Goal: Navigation & Orientation: Understand site structure

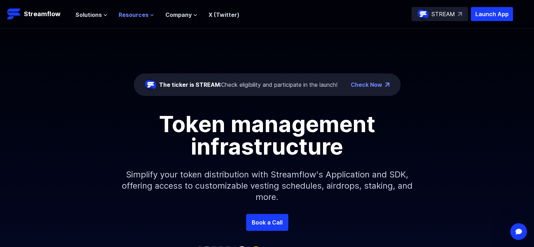
click at [139, 17] on span "Resources" at bounding box center [134, 15] width 30 height 8
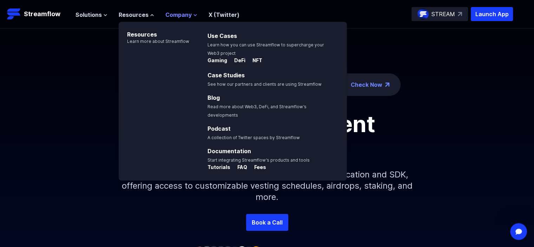
click at [181, 14] on span "Company" at bounding box center [178, 15] width 26 height 8
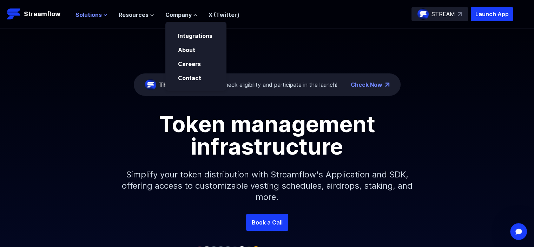
click at [96, 17] on span "Solutions" at bounding box center [88, 15] width 26 height 8
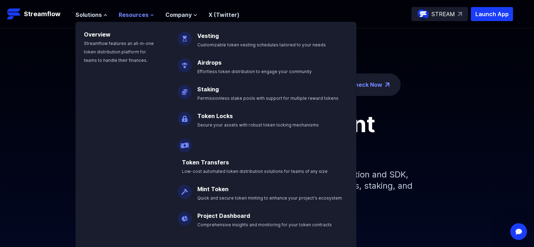
click at [145, 17] on span "Resources" at bounding box center [134, 15] width 30 height 8
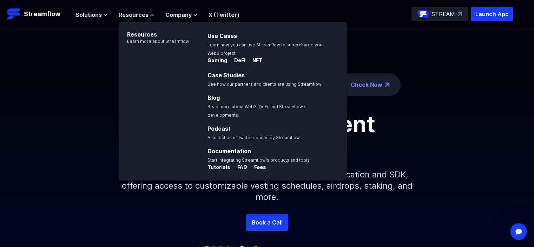
click at [186, 7] on div "Solutions Overview Streamflow features an all-in-one token distribution platfor…" at bounding box center [157, 14] width 164 height 14
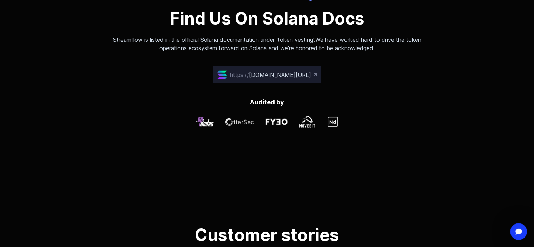
scroll to position [2098, 0]
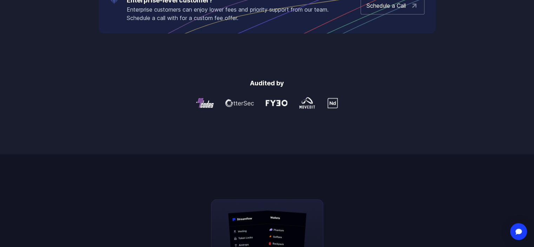
scroll to position [773, 0]
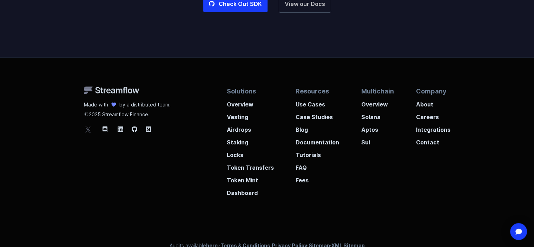
scroll to position [1861, 0]
